Goal: Information Seeking & Learning: Learn about a topic

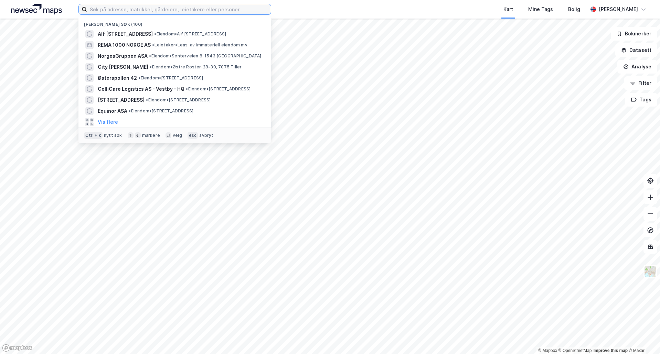
click at [177, 8] on input at bounding box center [179, 9] width 184 height 10
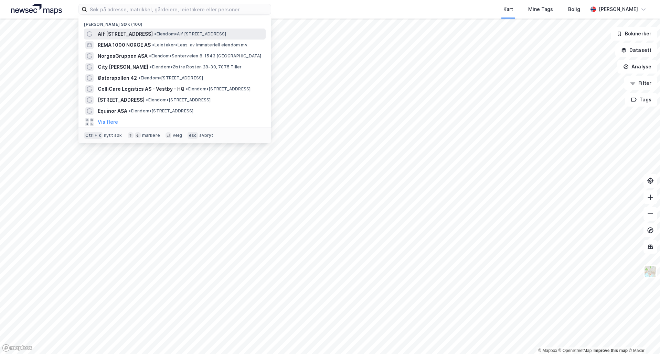
click at [171, 32] on span "• Eiendom • [PERSON_NAME][STREET_ADDRESS]" at bounding box center [190, 34] width 72 height 6
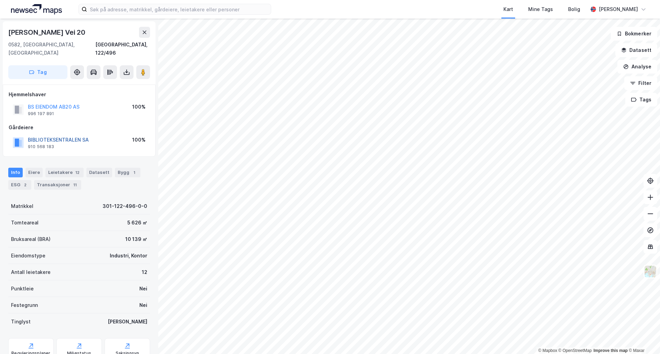
drag, startPoint x: 77, startPoint y: 134, endPoint x: 68, endPoint y: 132, distance: 9.1
click at [0, 0] on button "BIBLIOTEKSENTRALEN SA" at bounding box center [0, 0] width 0 height 0
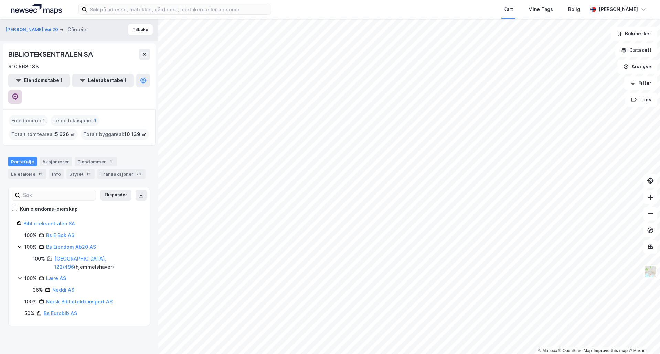
click at [22, 90] on button at bounding box center [15, 97] width 14 height 14
click at [95, 157] on div "Eiendommer 1" at bounding box center [96, 162] width 42 height 10
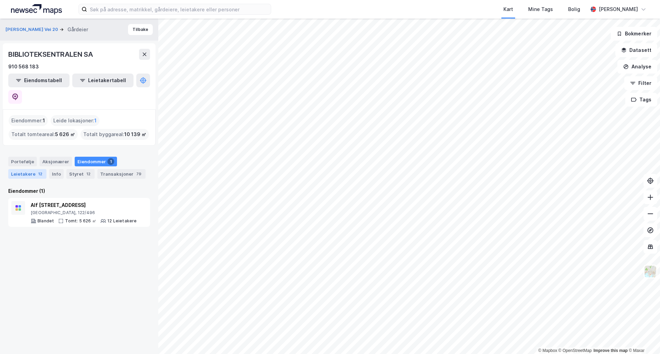
click at [42, 169] on div "Leietakere 12" at bounding box center [27, 174] width 38 height 10
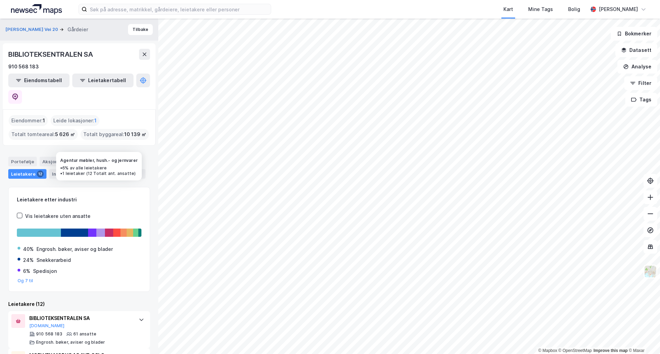
scroll to position [34, 0]
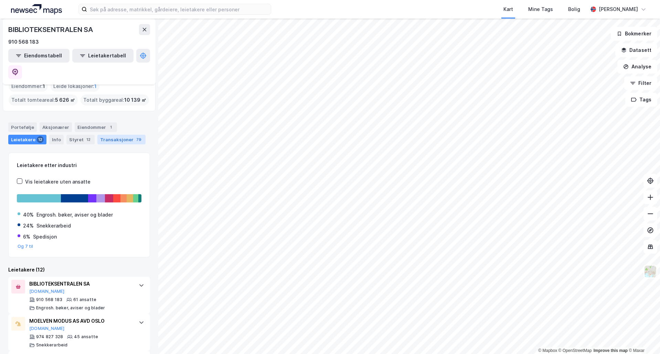
click at [126, 135] on div "Transaksjoner 79" at bounding box center [121, 140] width 48 height 10
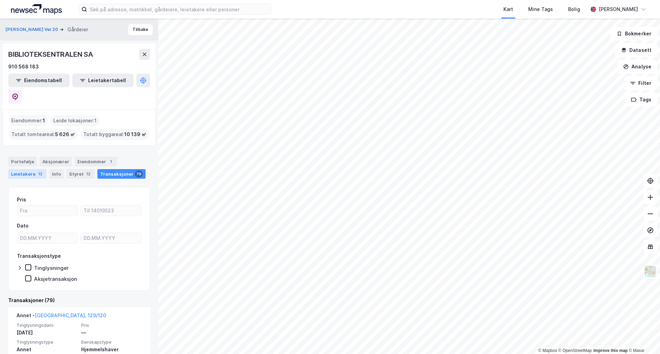
click at [30, 169] on div "Leietakere 12" at bounding box center [27, 174] width 38 height 10
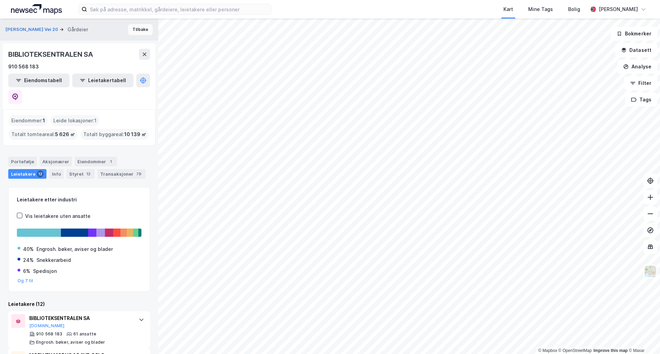
click at [136, 27] on button "Tilbake" at bounding box center [140, 29] width 25 height 11
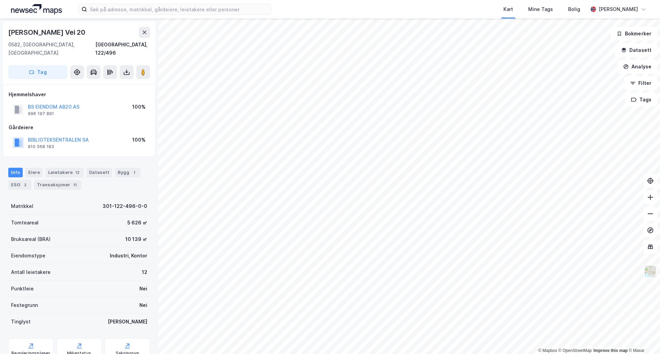
click at [75, 136] on div "BIBLIOTEKSENTRALEN SA 910 568 183" at bounding box center [58, 143] width 61 height 14
click at [0, 0] on button "BIBLIOTEKSENTRALEN SA" at bounding box center [0, 0] width 0 height 0
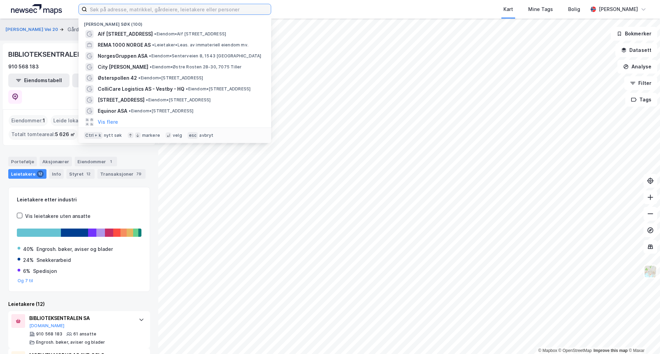
click at [151, 11] on input at bounding box center [179, 9] width 184 height 10
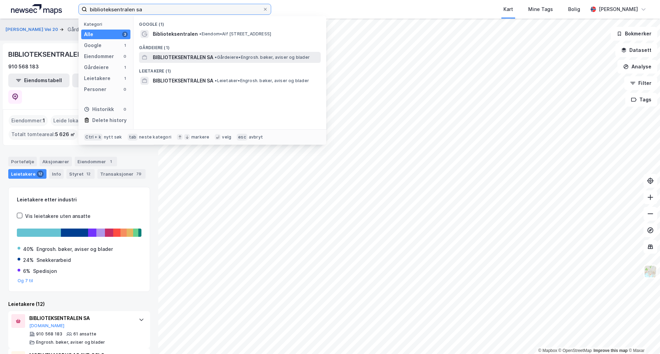
type input "biblioteksentralen sa"
click at [177, 58] on span "BIBLIOTEKSENTRALEN SA" at bounding box center [183, 57] width 61 height 8
